Goal: Transaction & Acquisition: Book appointment/travel/reservation

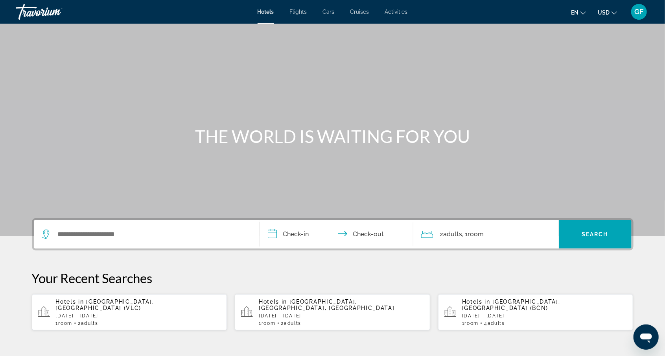
click at [402, 13] on span "Activities" at bounding box center [396, 12] width 23 height 6
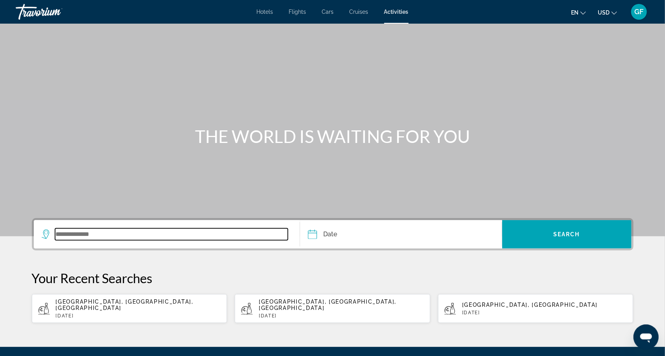
click at [84, 234] on input "Search widget" at bounding box center [171, 234] width 233 height 12
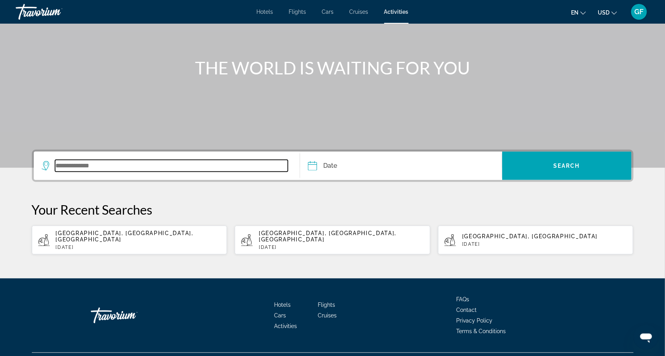
scroll to position [80, 0]
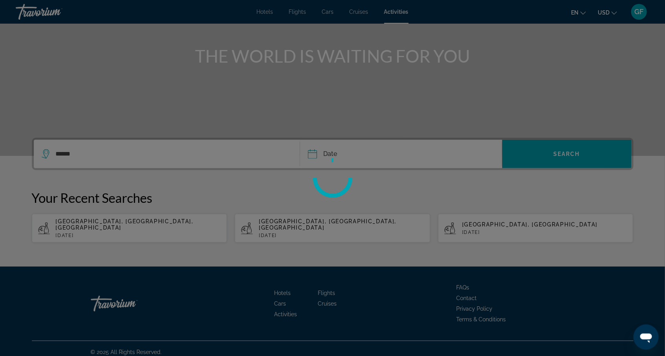
click at [334, 158] on div at bounding box center [332, 178] width 665 height 356
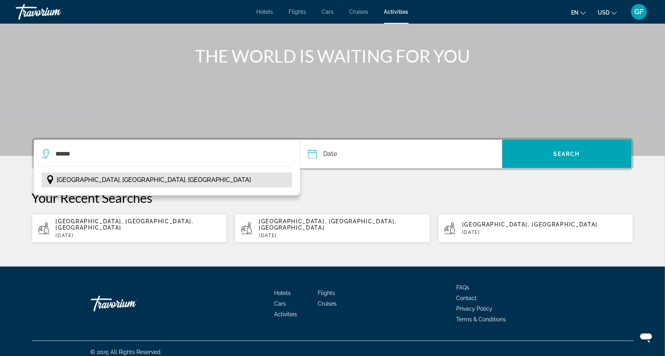
click at [126, 182] on span "[GEOGRAPHIC_DATA], [GEOGRAPHIC_DATA], [GEOGRAPHIC_DATA]" at bounding box center [154, 179] width 194 height 11
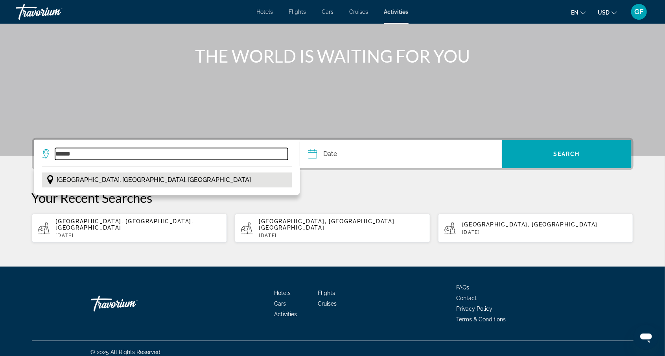
type input "**********"
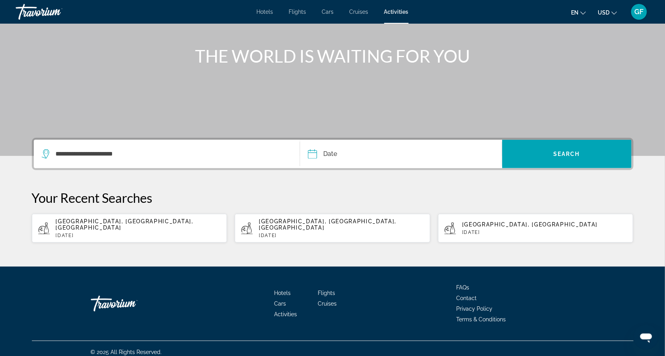
click at [312, 155] on input "Date" at bounding box center [356, 155] width 100 height 31
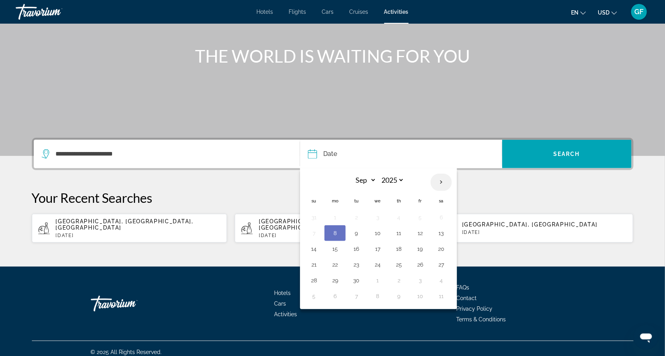
click at [438, 177] on th "Next month" at bounding box center [441, 182] width 21 height 17
select select "*"
click at [421, 282] on button "31" at bounding box center [420, 280] width 13 height 11
type input "**********"
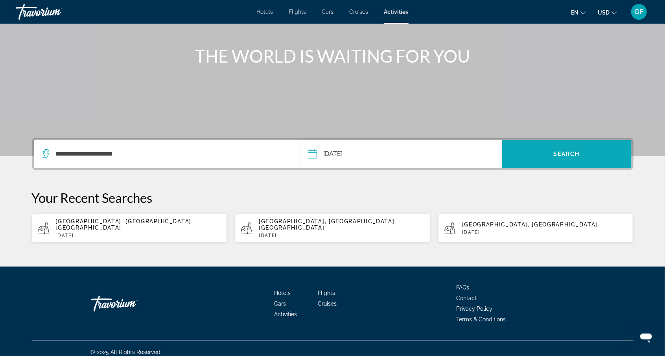
click at [567, 152] on span "Search" at bounding box center [567, 154] width 27 height 6
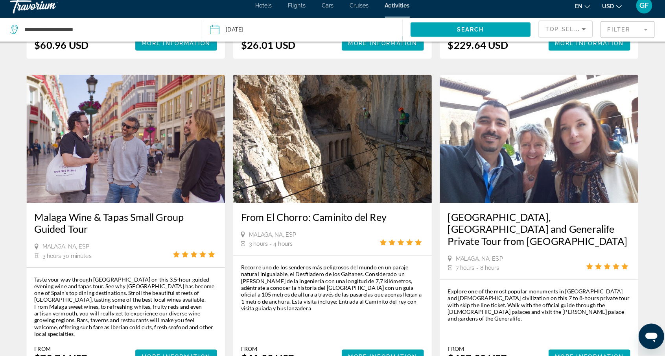
scroll to position [371, 0]
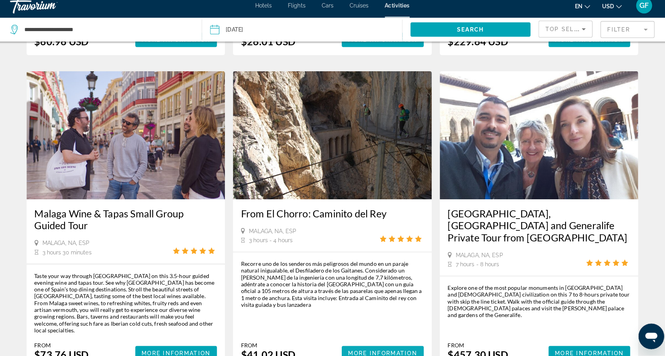
click at [372, 350] on span "More Information" at bounding box center [382, 353] width 68 height 6
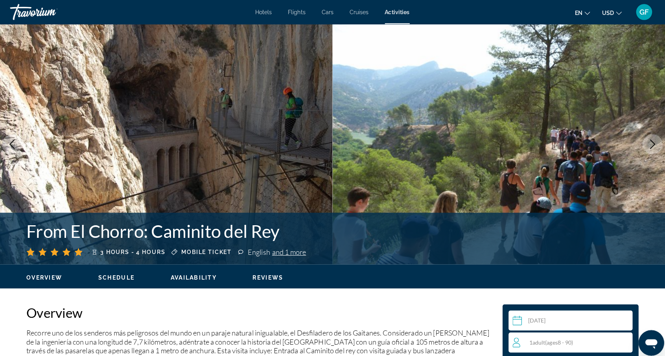
click at [644, 144] on icon "Next image" at bounding box center [647, 141] width 9 height 9
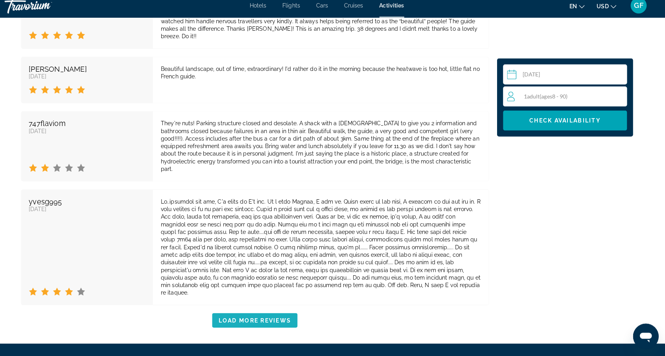
scroll to position [1541, 0]
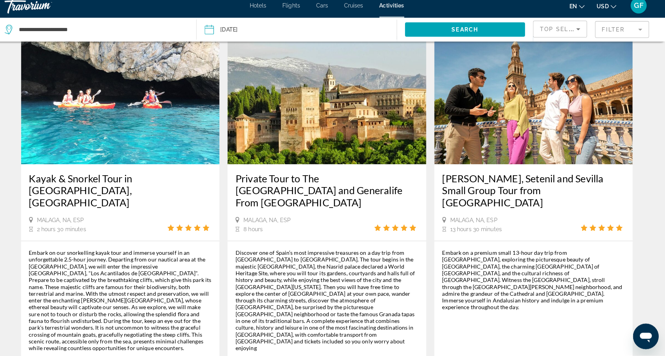
scroll to position [1083, 0]
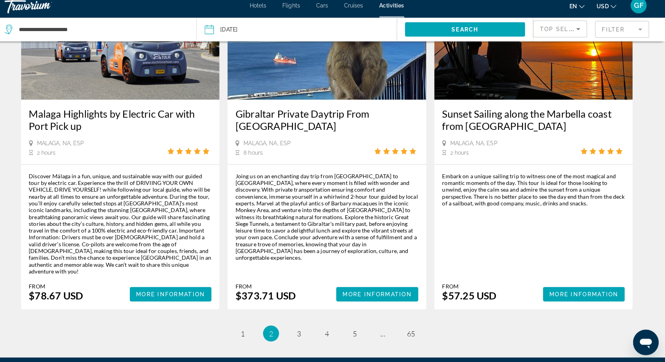
scroll to position [1094, 0]
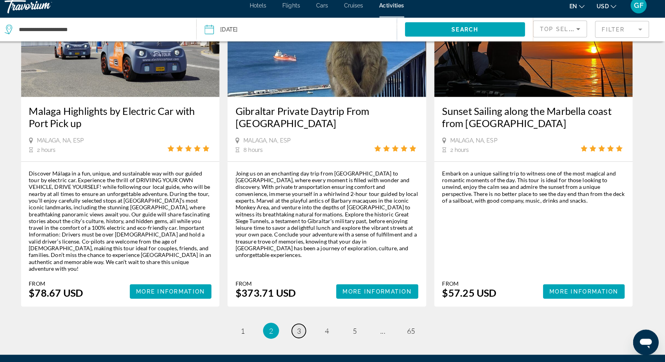
click at [309, 325] on link "page 3" at bounding box center [305, 332] width 14 height 14
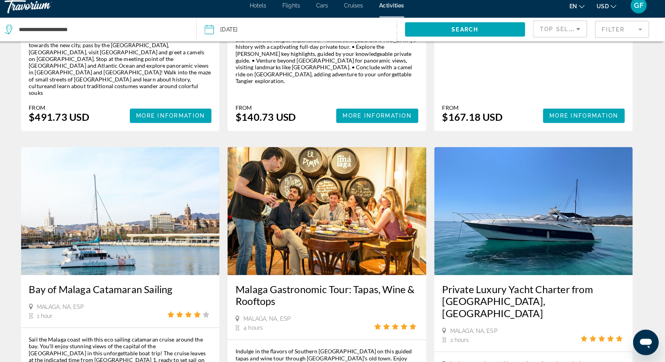
scroll to position [987, 0]
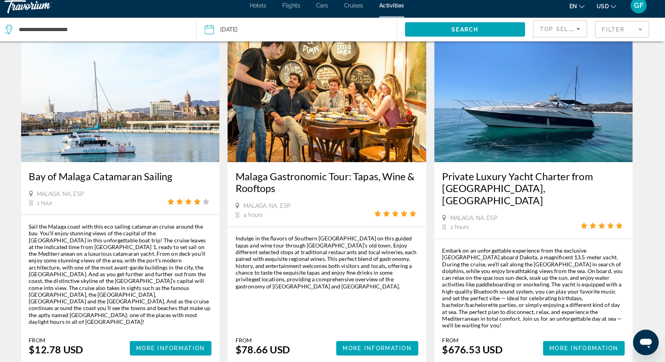
scroll to position [1090, 0]
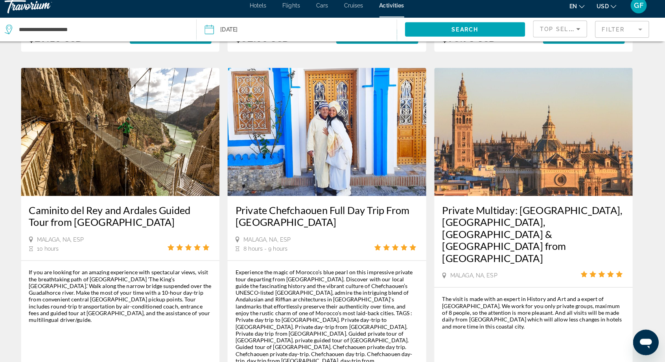
scroll to position [1159, 0]
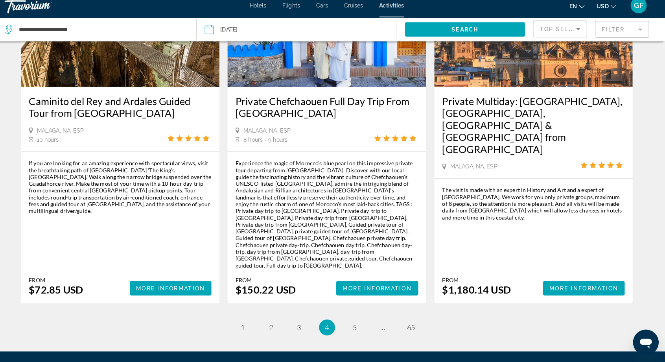
click at [362, 324] on span "5" at bounding box center [360, 328] width 4 height 9
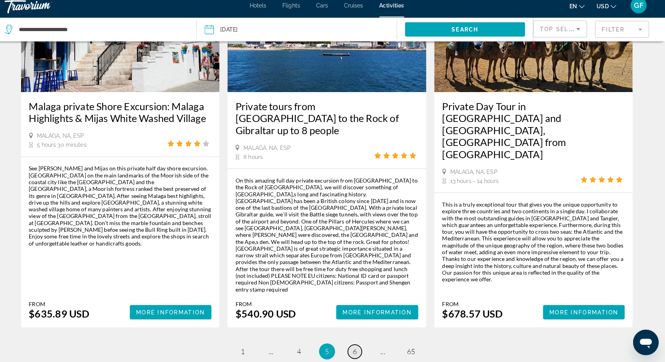
scroll to position [1089, 0]
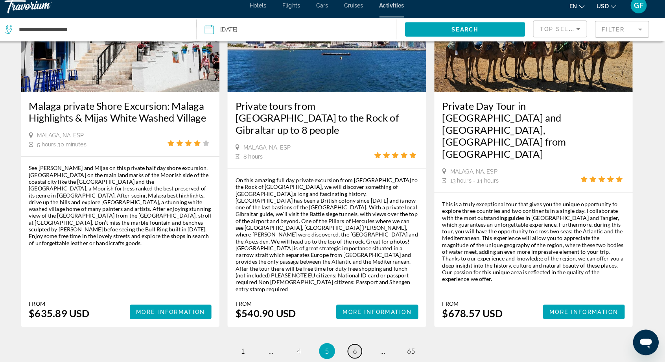
click at [361, 347] on span "6" at bounding box center [360, 351] width 4 height 9
